Goal: Check status: Check status

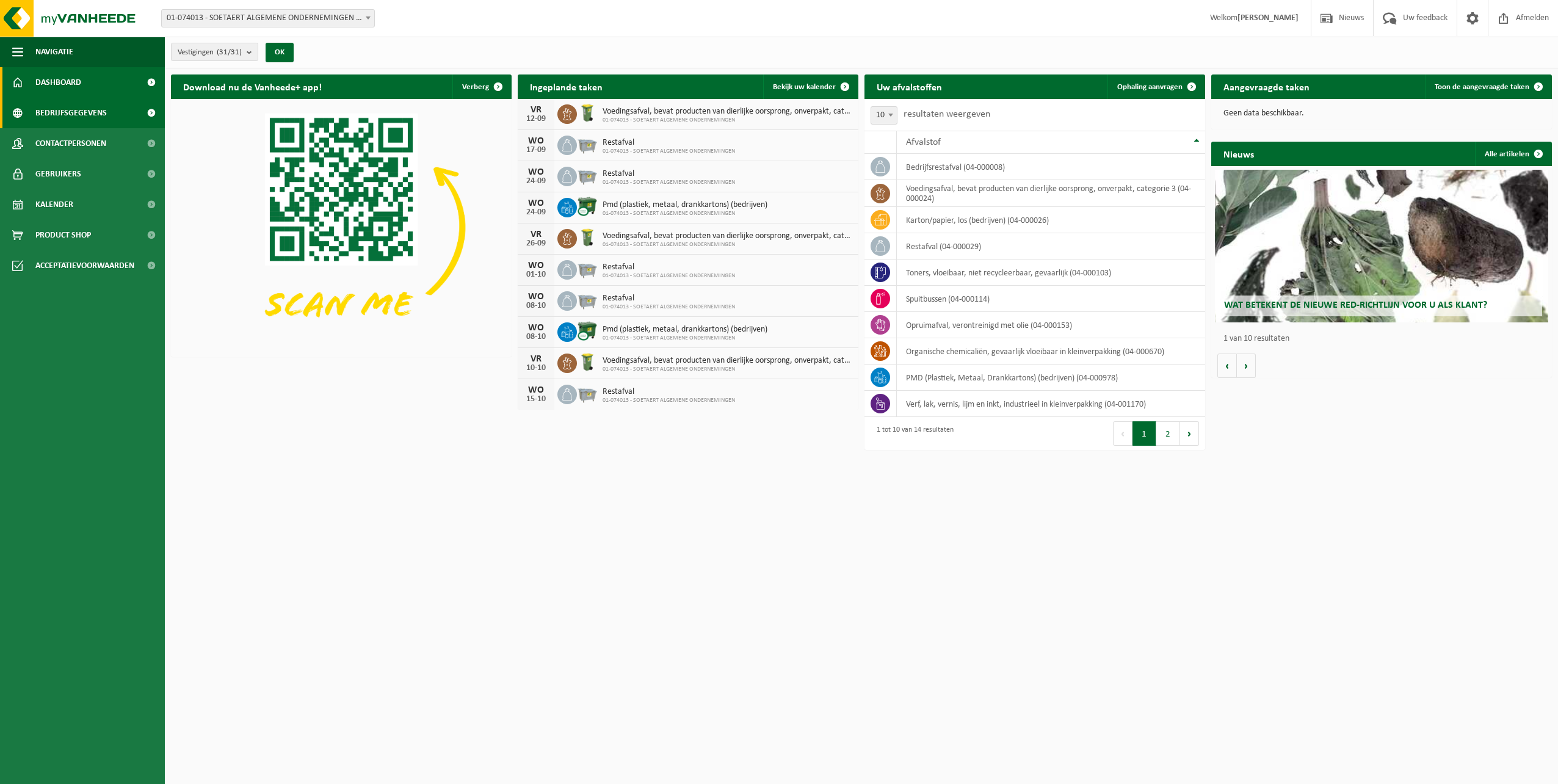
click at [85, 109] on span "Bedrijfsgegevens" at bounding box center [72, 112] width 72 height 31
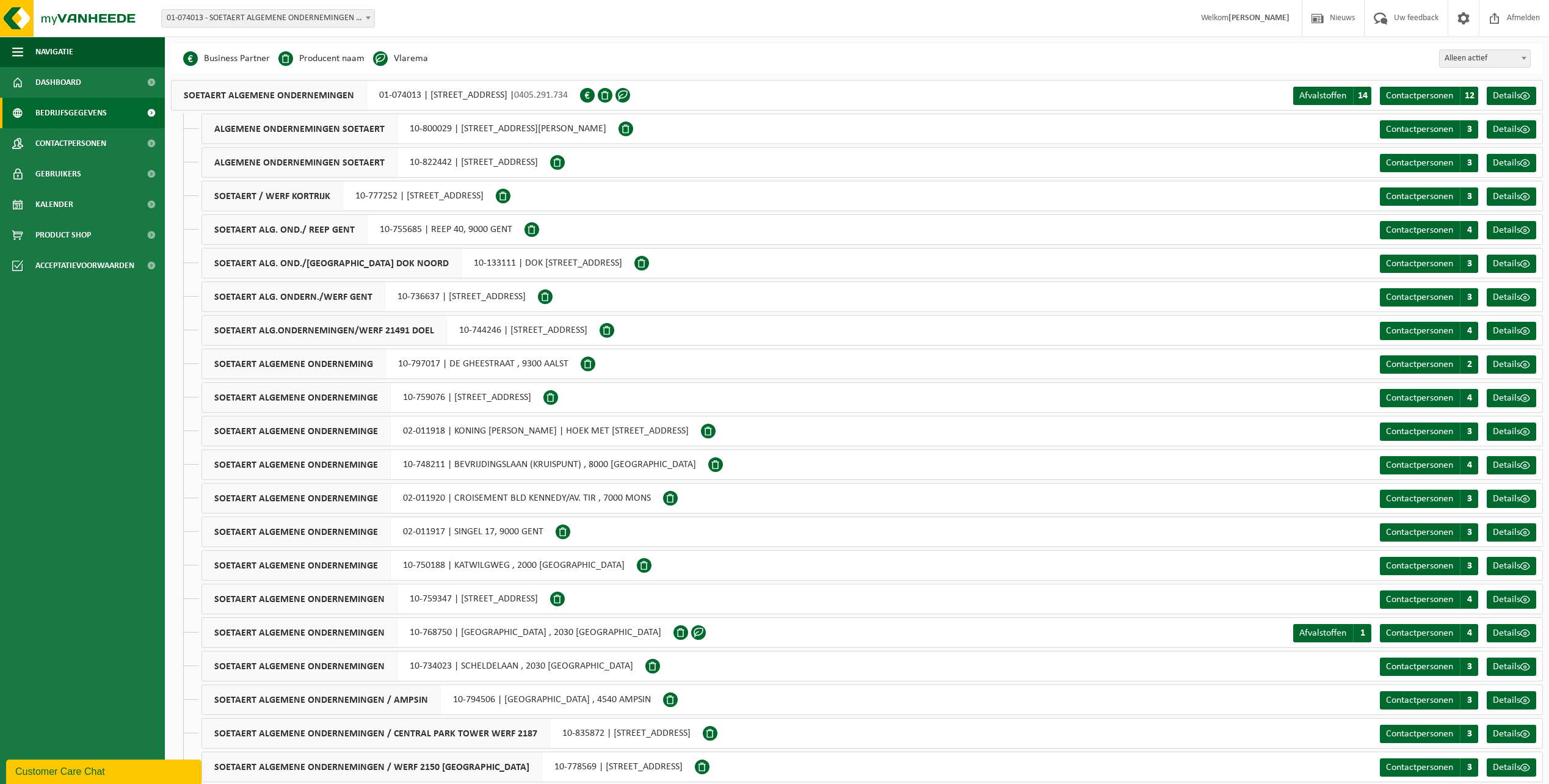
click at [85, 126] on span "Bedrijfsgegevens" at bounding box center [72, 112] width 72 height 31
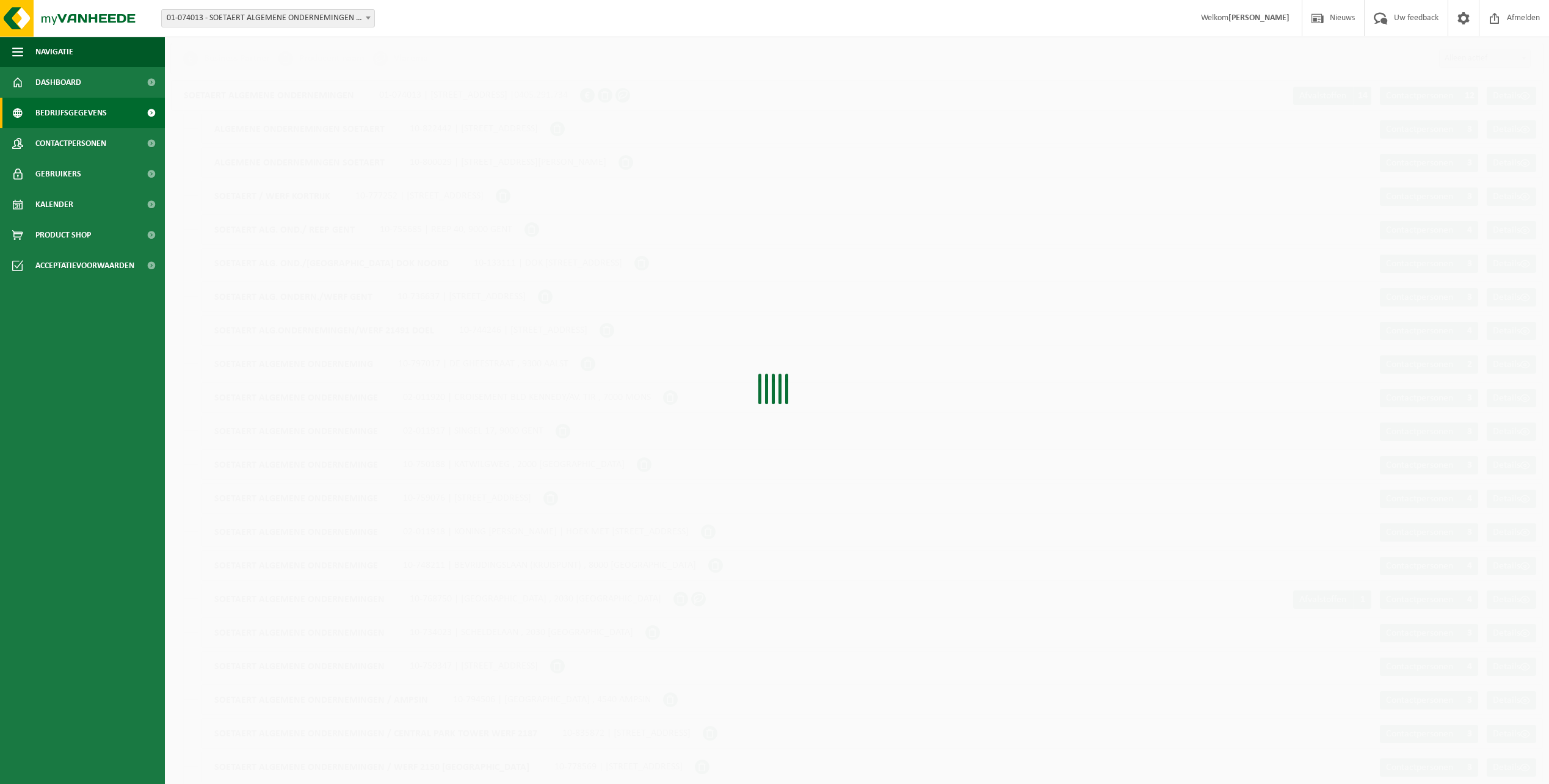
click at [82, 80] on link "Dashboard" at bounding box center [82, 82] width 165 height 31
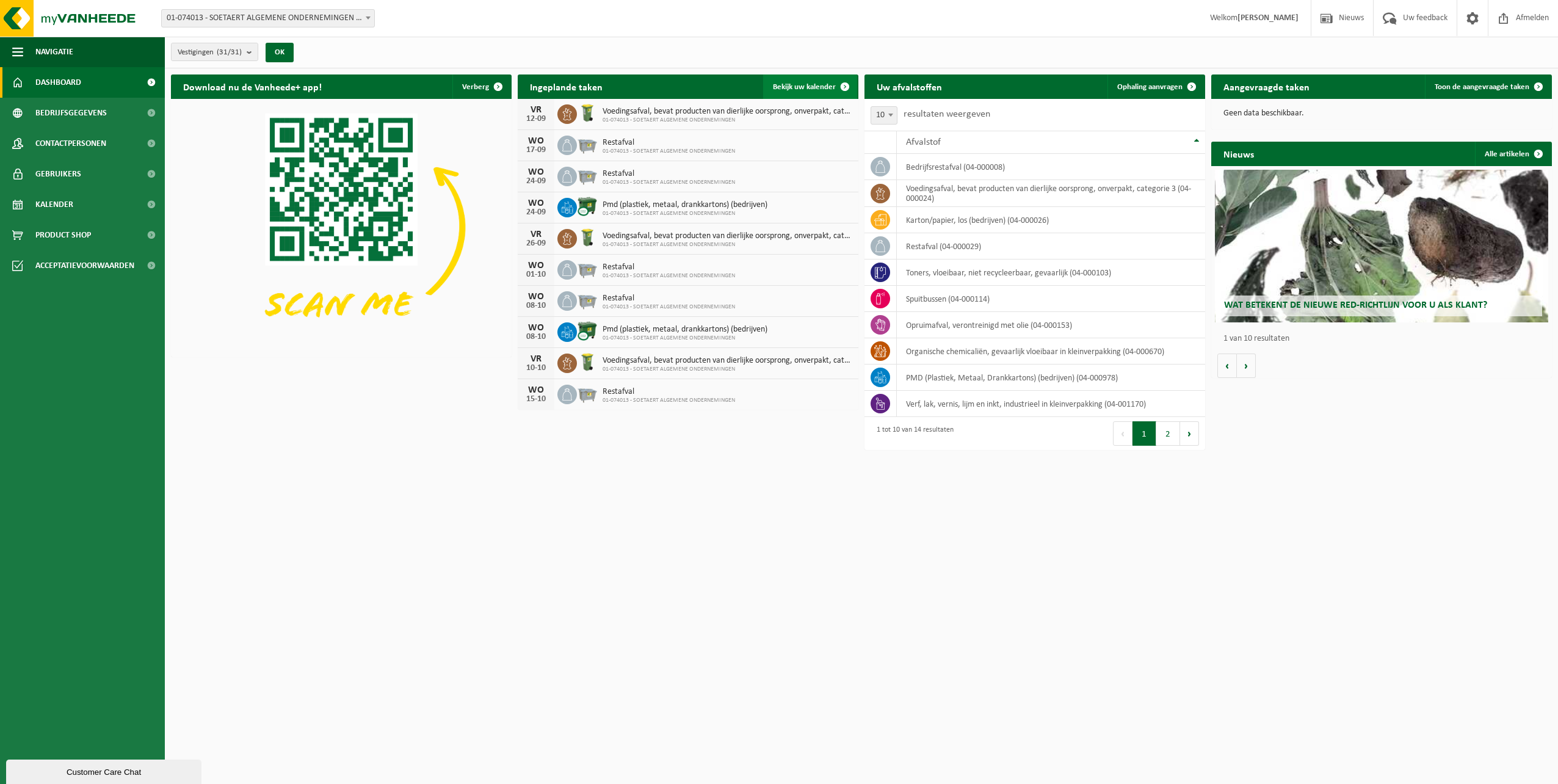
click at [804, 89] on span "Bekijk uw kalender" at bounding box center [804, 86] width 63 height 8
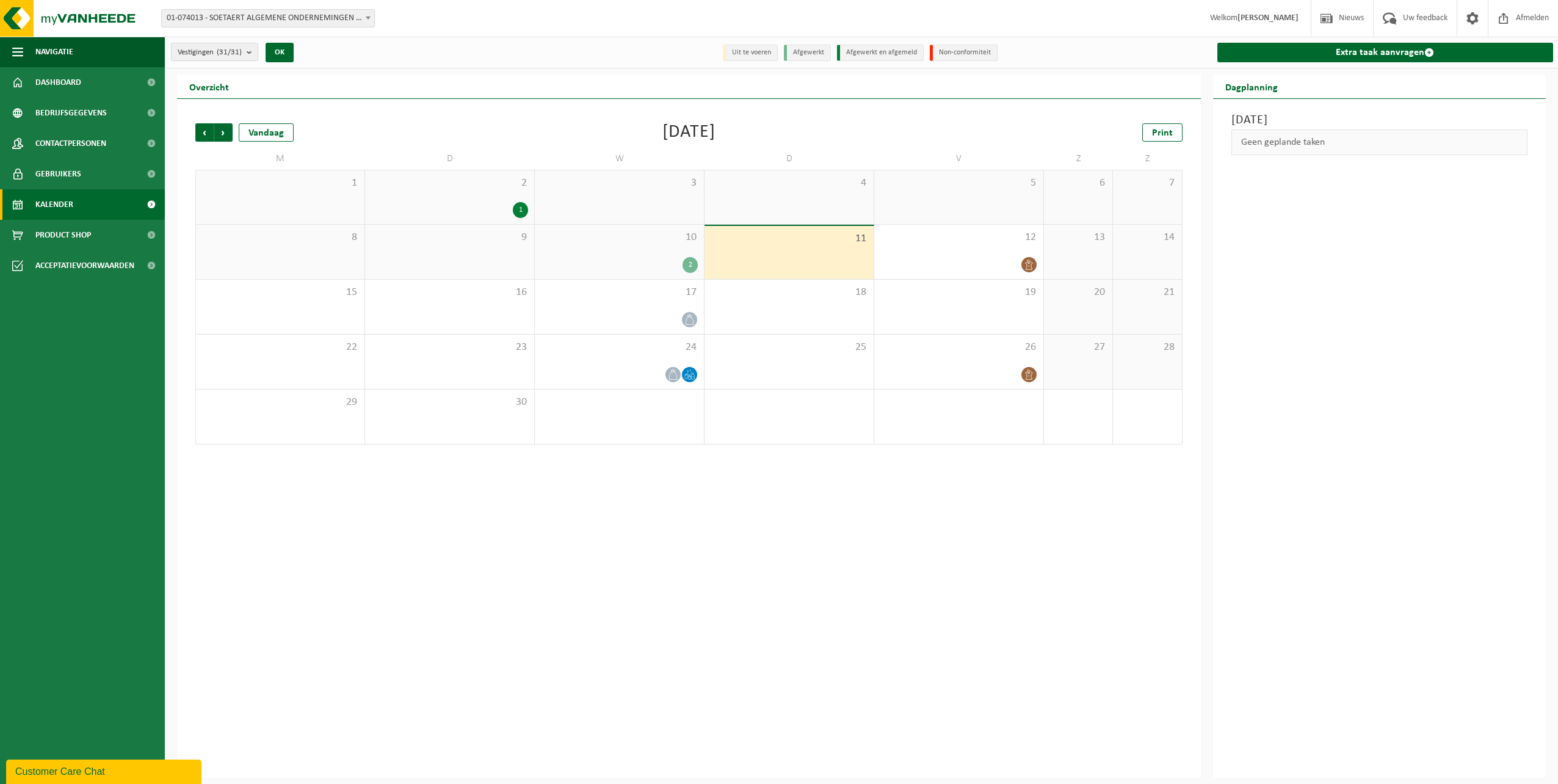
click at [597, 253] on div "10 2" at bounding box center [619, 252] width 169 height 54
